Goal: Navigation & Orientation: Find specific page/section

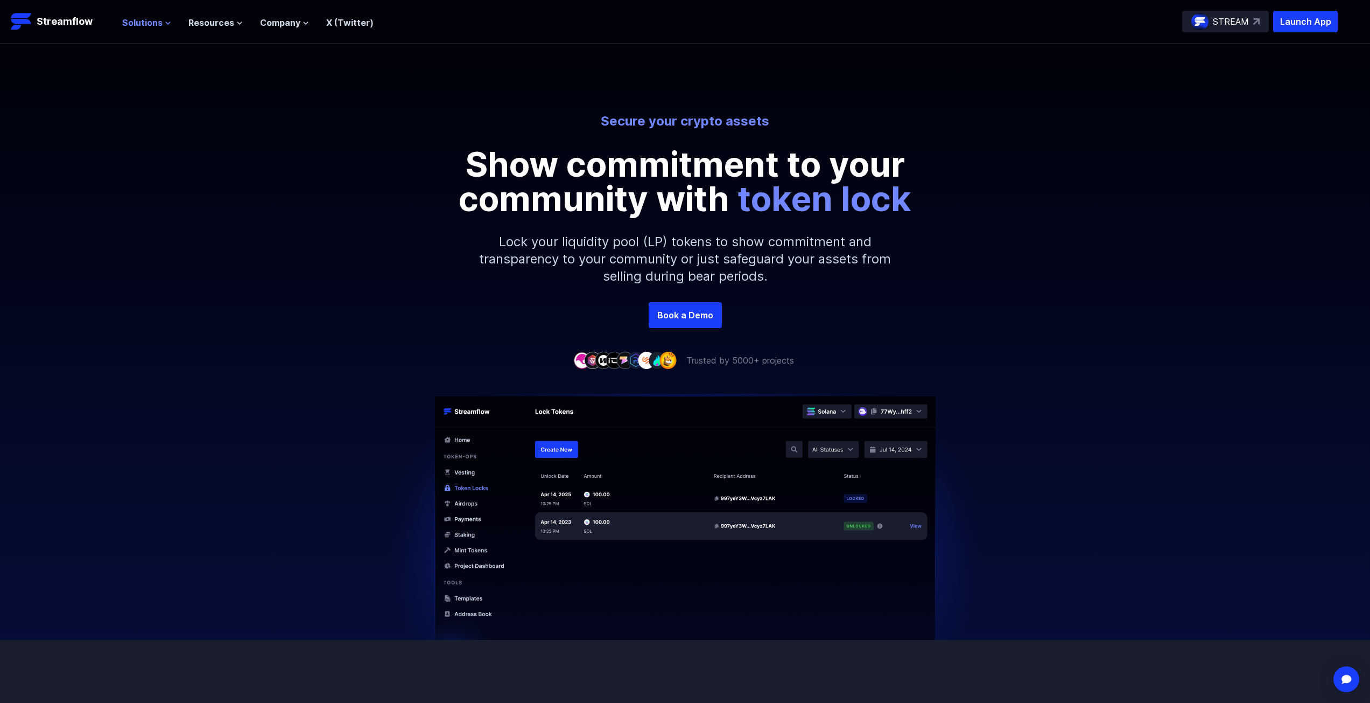
click at [166, 21] on icon at bounding box center [168, 23] width 6 height 6
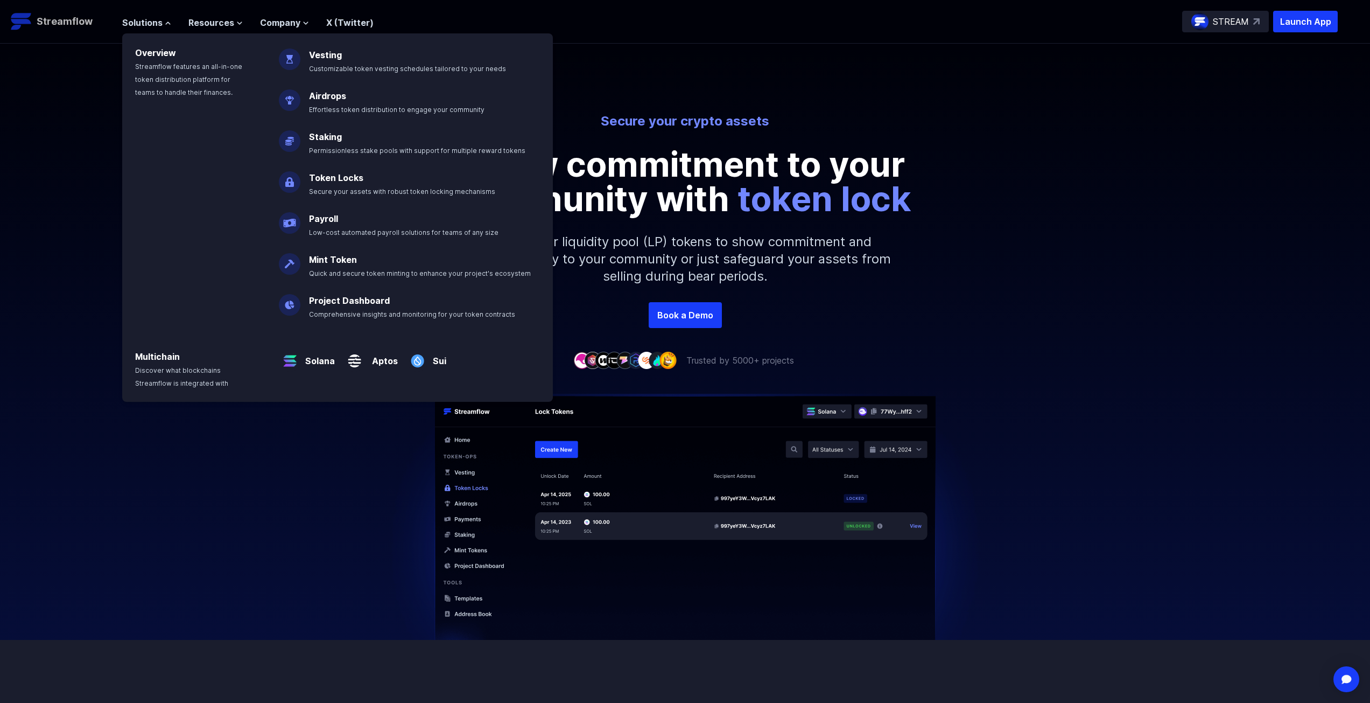
click at [73, 27] on p "Streamflow" at bounding box center [65, 21] width 56 height 15
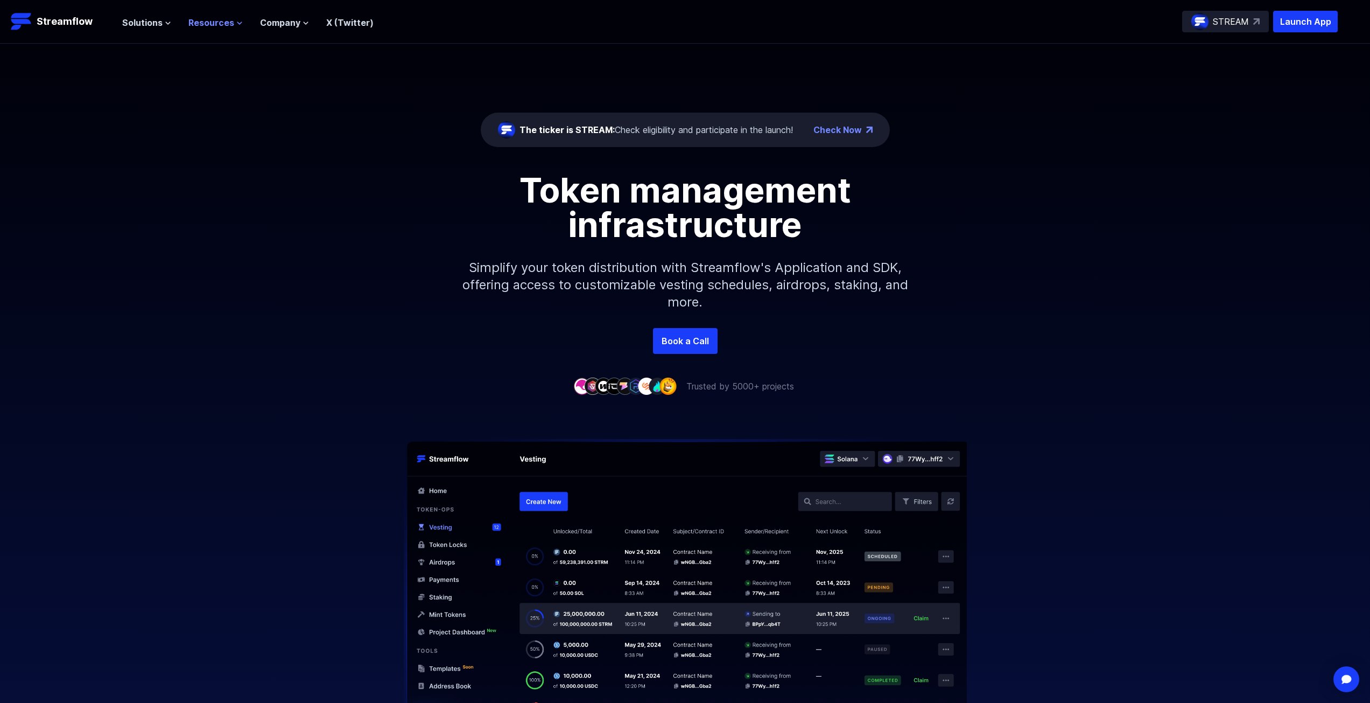
click at [194, 25] on span "Resources" at bounding box center [211, 22] width 46 height 13
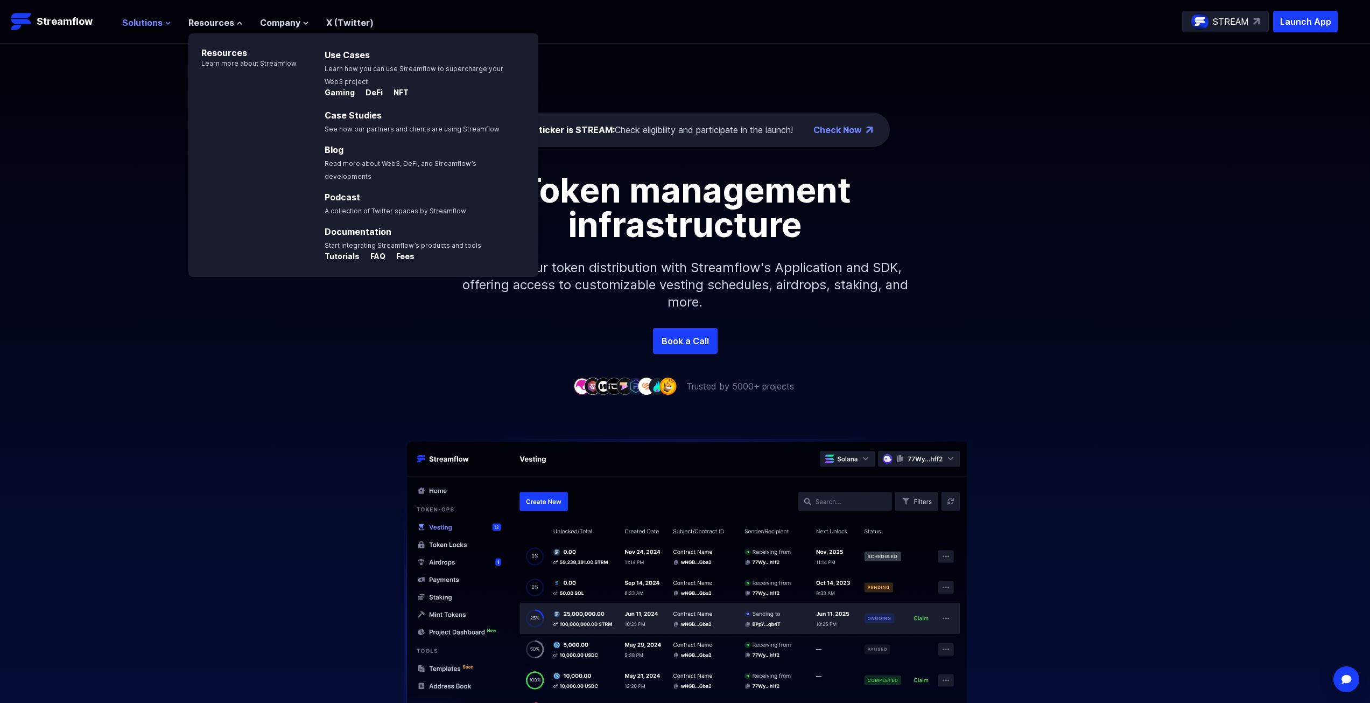
click at [163, 24] on button "Solutions" at bounding box center [146, 22] width 49 height 13
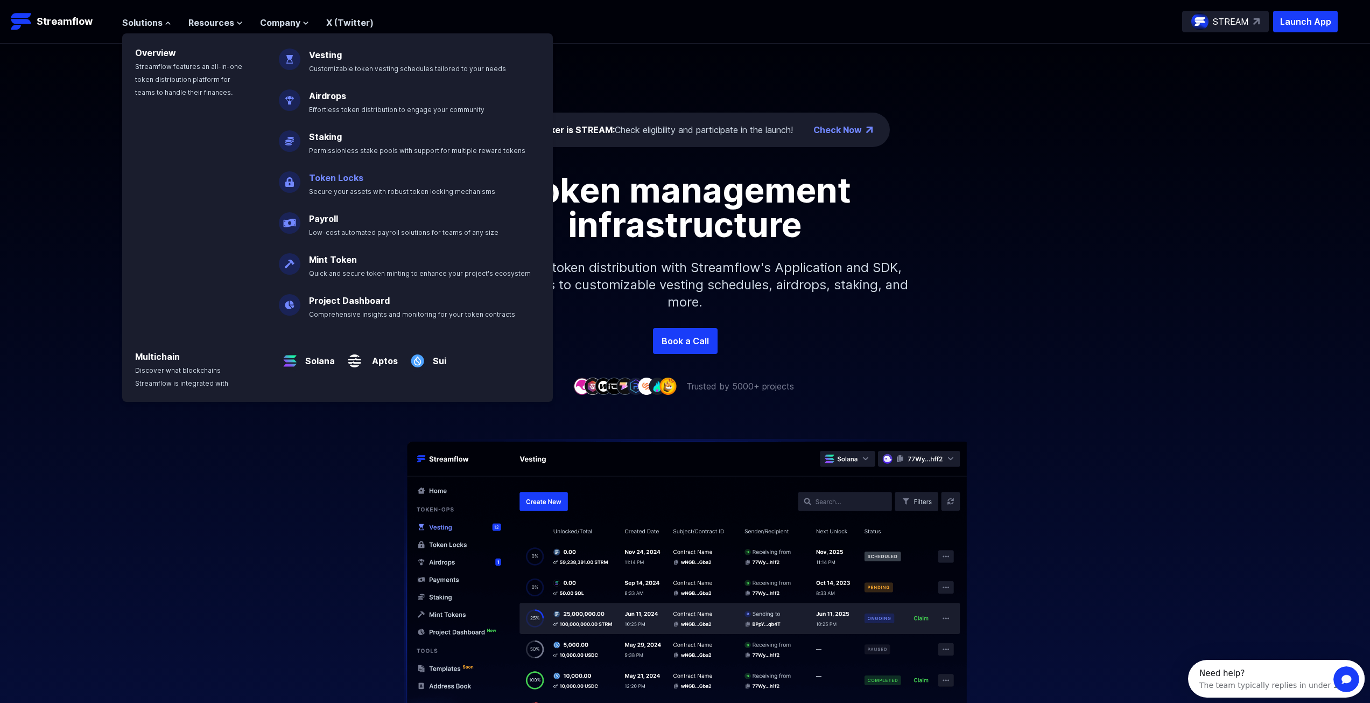
click at [353, 183] on link "Token Locks" at bounding box center [336, 177] width 54 height 11
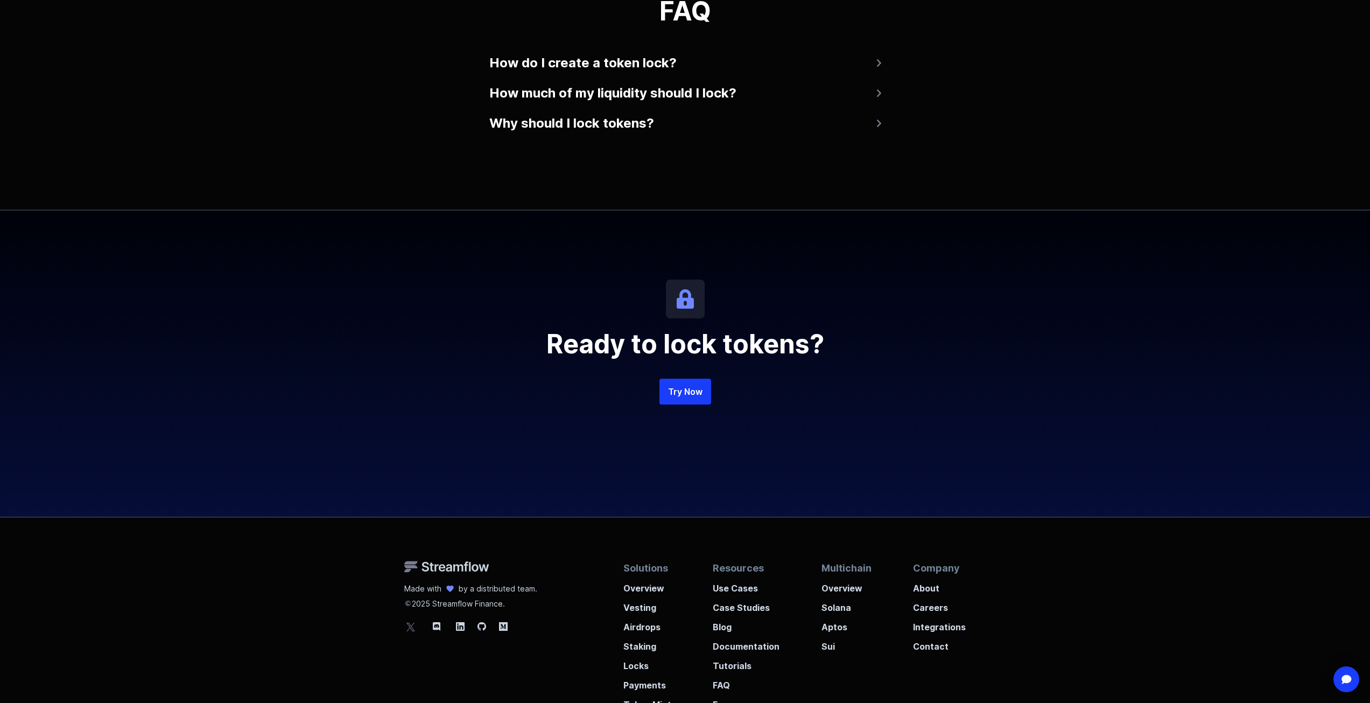
scroll to position [2286, 0]
